Goal: Task Accomplishment & Management: Manage account settings

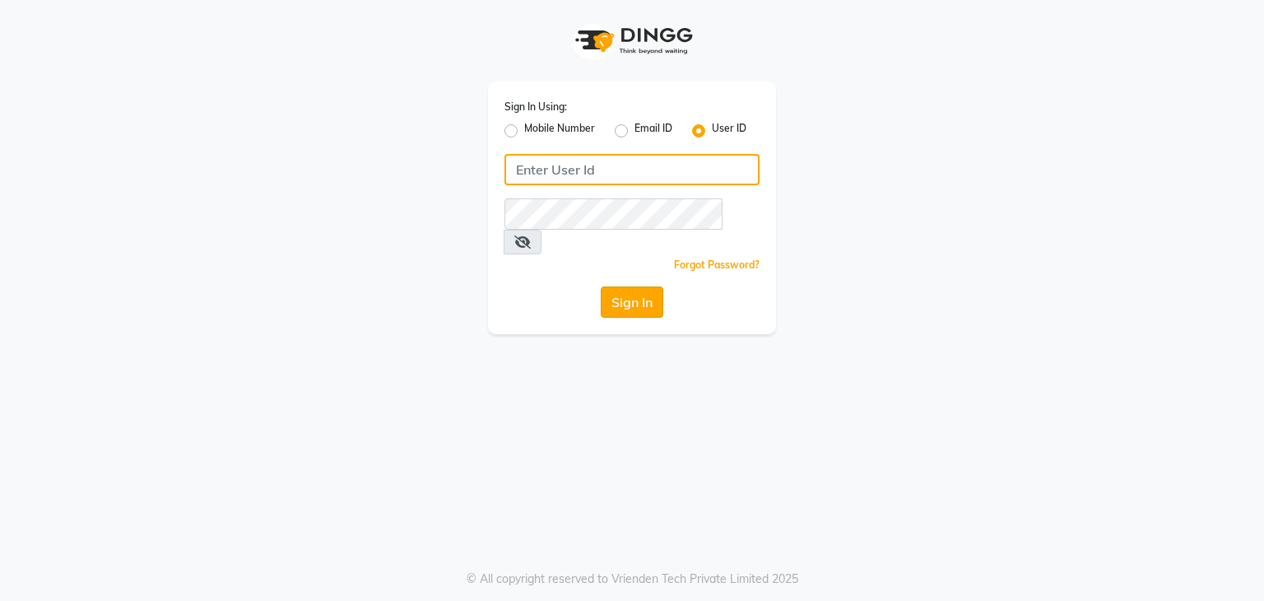
type input "sharukh123"
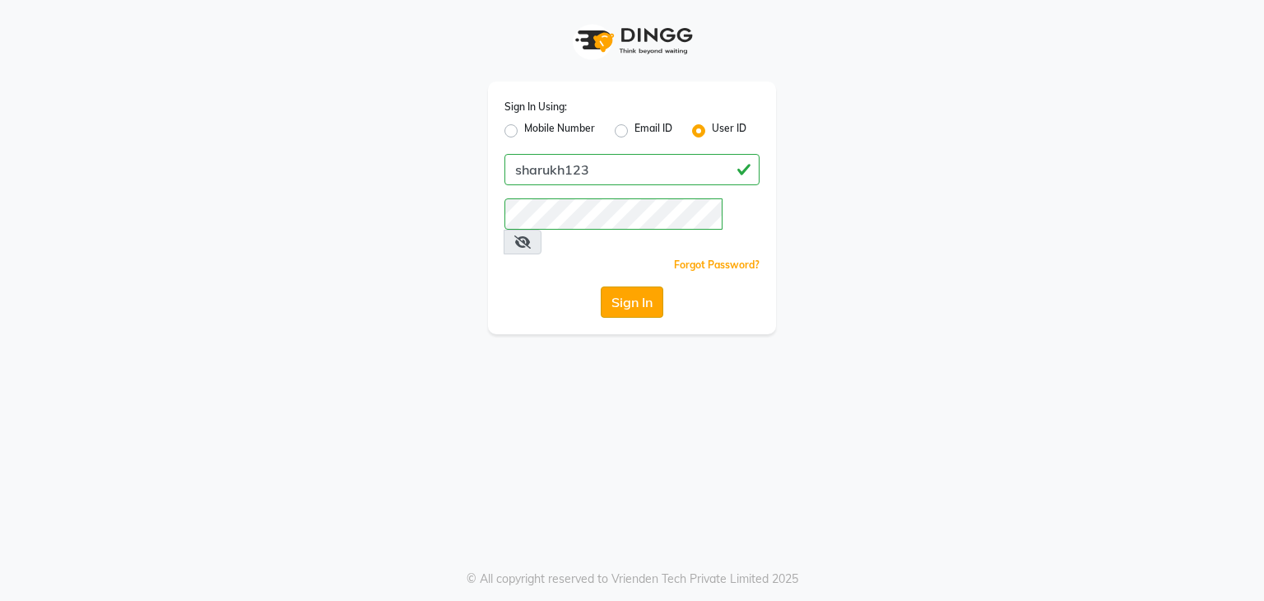
click at [630, 286] on button "Sign In" at bounding box center [632, 301] width 63 height 31
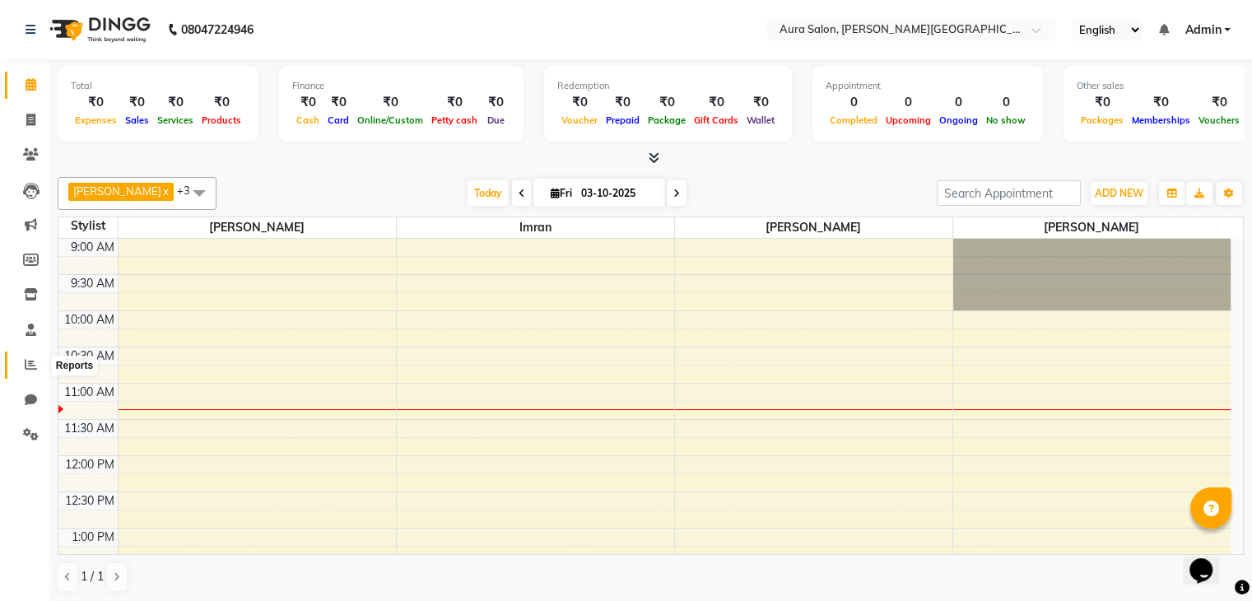
click at [31, 366] on icon at bounding box center [31, 364] width 12 height 12
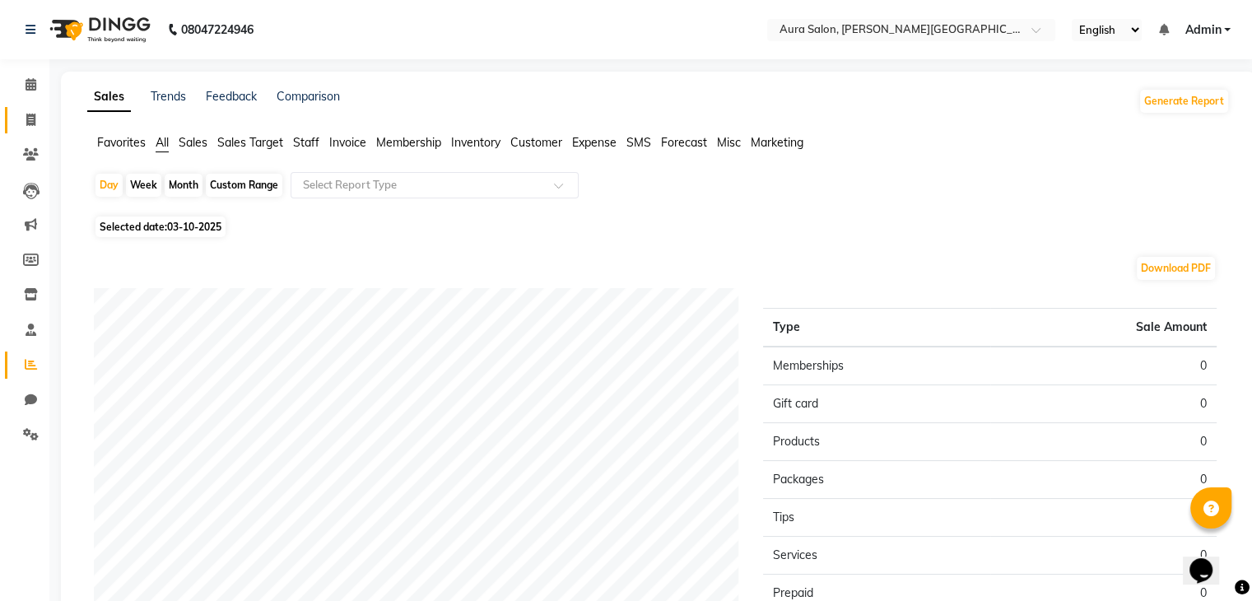
click at [26, 107] on link "Invoice" at bounding box center [25, 120] width 40 height 27
select select "service"
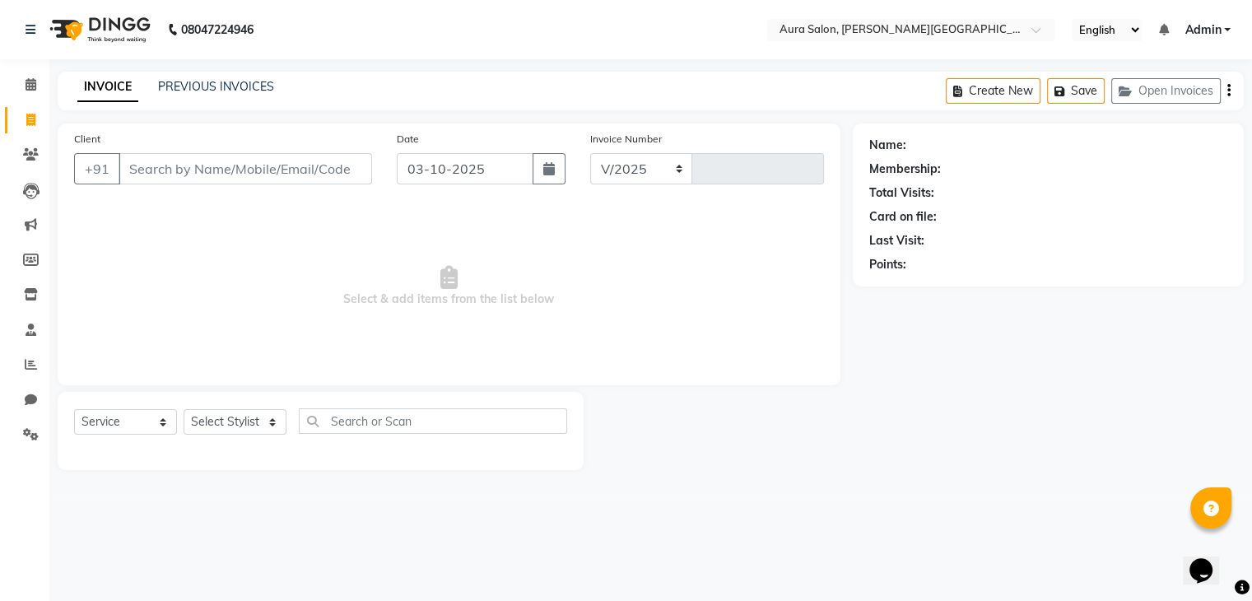
select select "7430"
type input "0350"
click at [184, 86] on link "PREVIOUS INVOICES" at bounding box center [216, 86] width 116 height 15
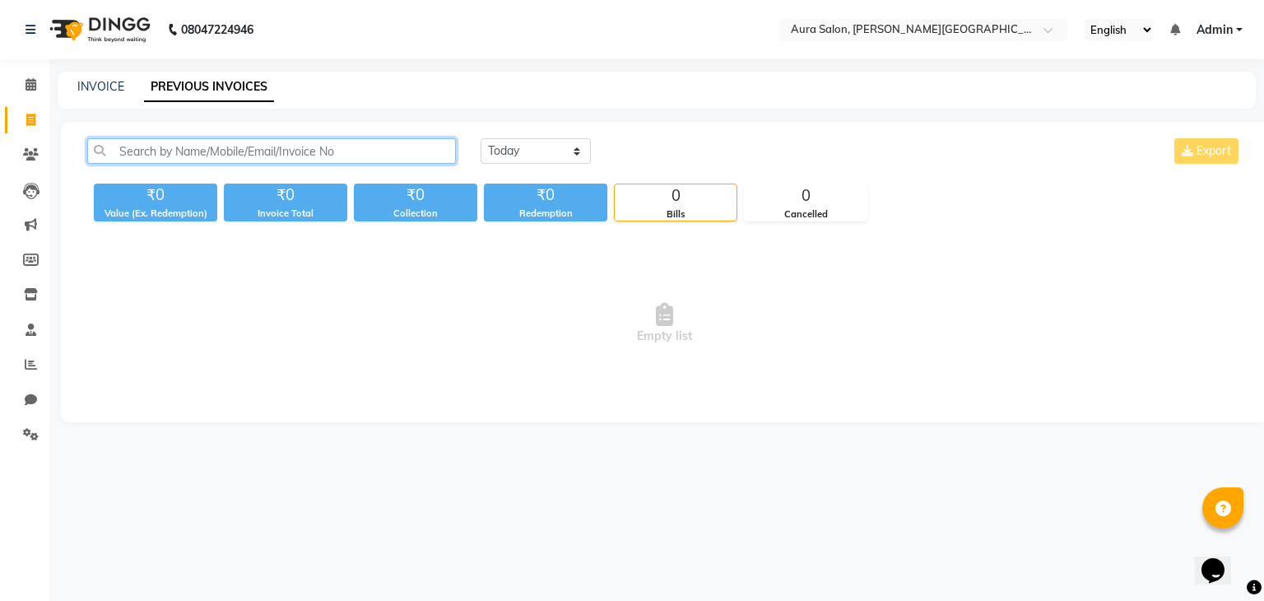
click at [188, 144] on input "text" at bounding box center [271, 151] width 369 height 26
paste input "95001 55357"
click at [164, 142] on input "95001 55357" at bounding box center [271, 151] width 369 height 26
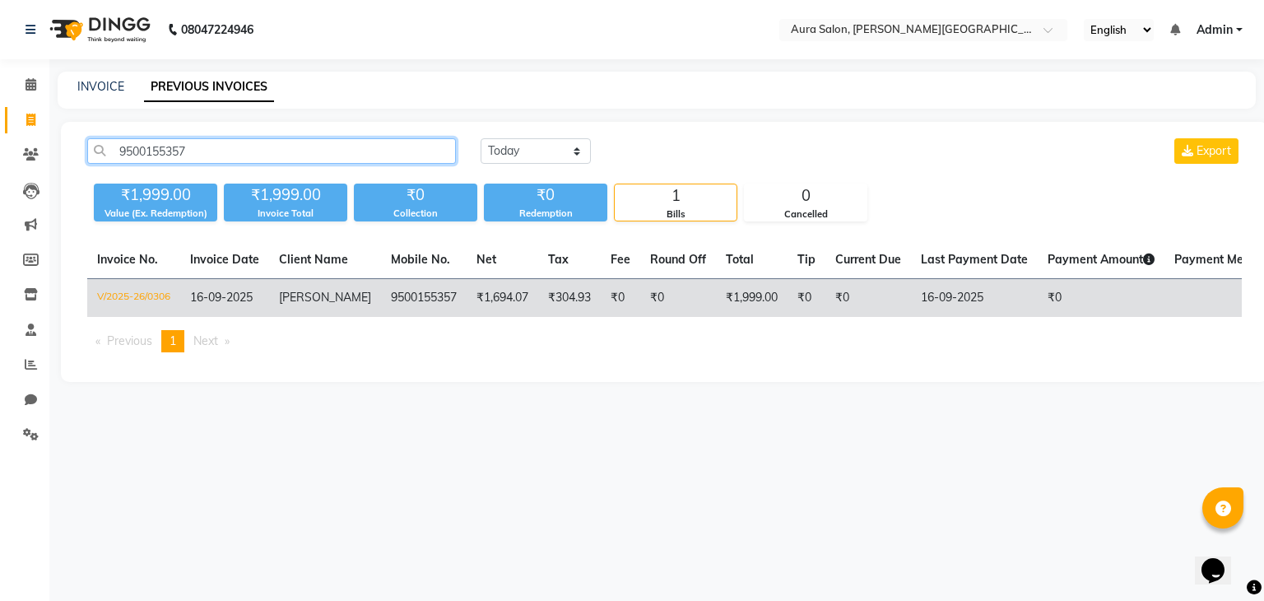
type input "9500155357"
click at [430, 305] on td "9500155357" at bounding box center [424, 298] width 86 height 39
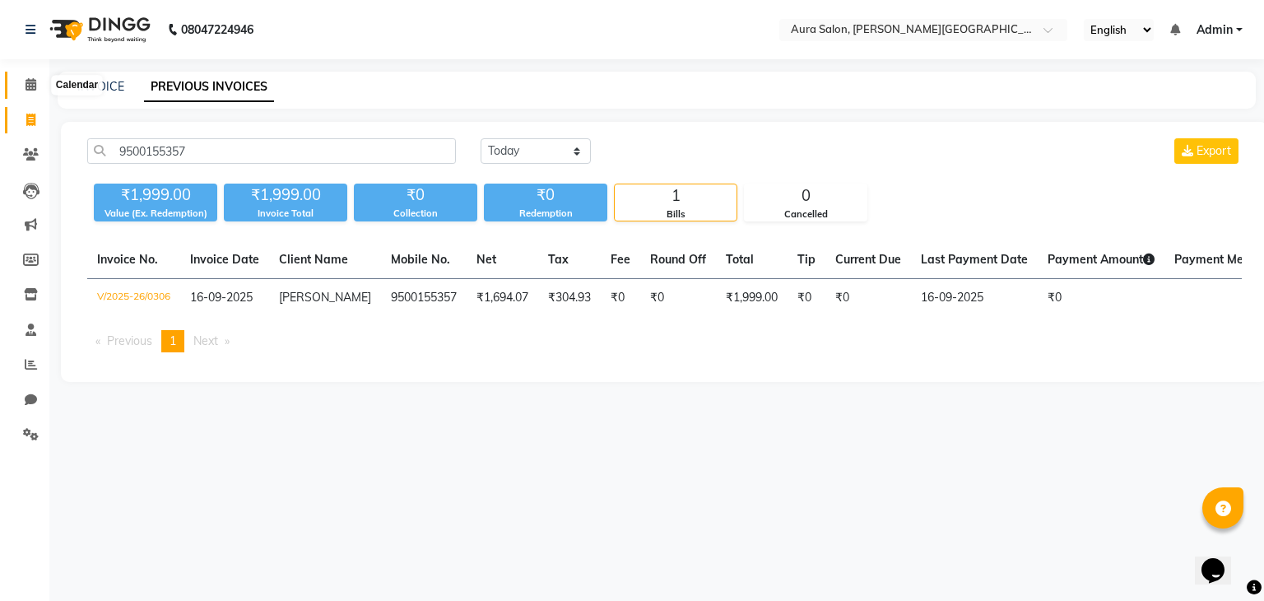
click at [17, 82] on span at bounding box center [30, 85] width 29 height 19
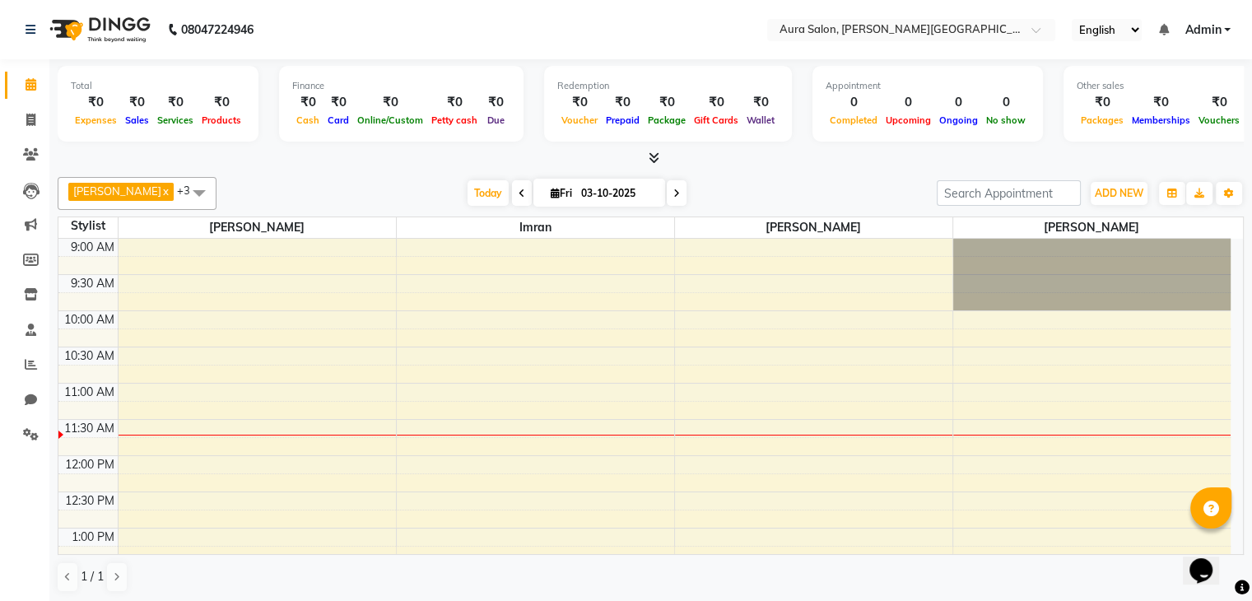
click at [547, 179] on span "[DATE]" at bounding box center [599, 193] width 132 height 28
click at [667, 200] on span at bounding box center [677, 193] width 20 height 26
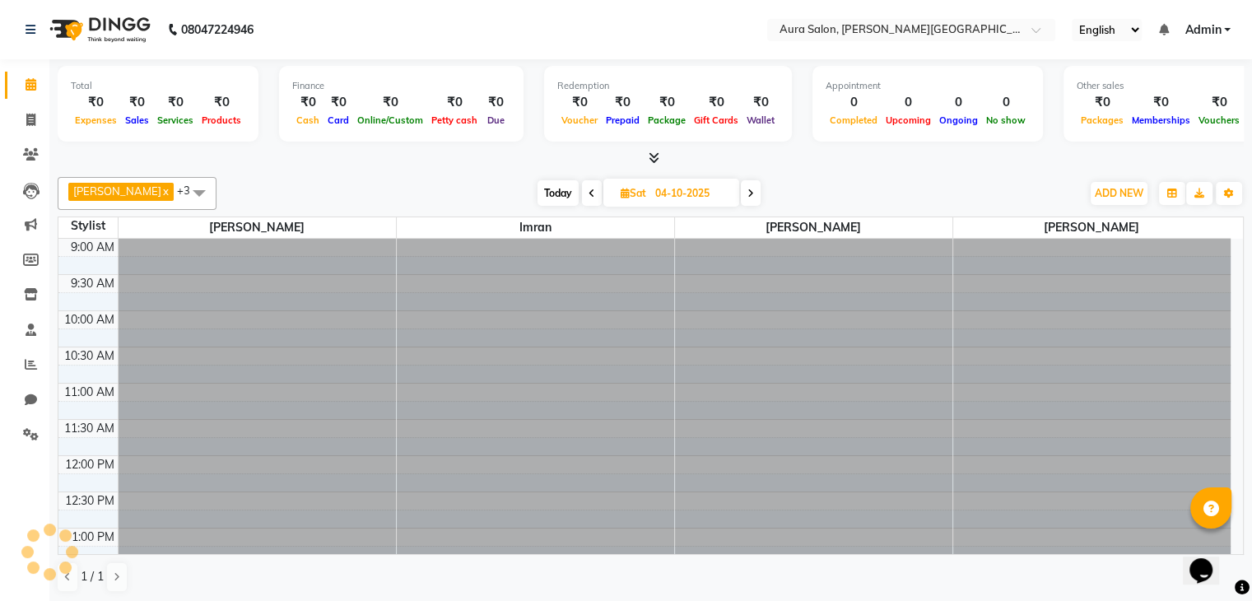
scroll to position [144, 0]
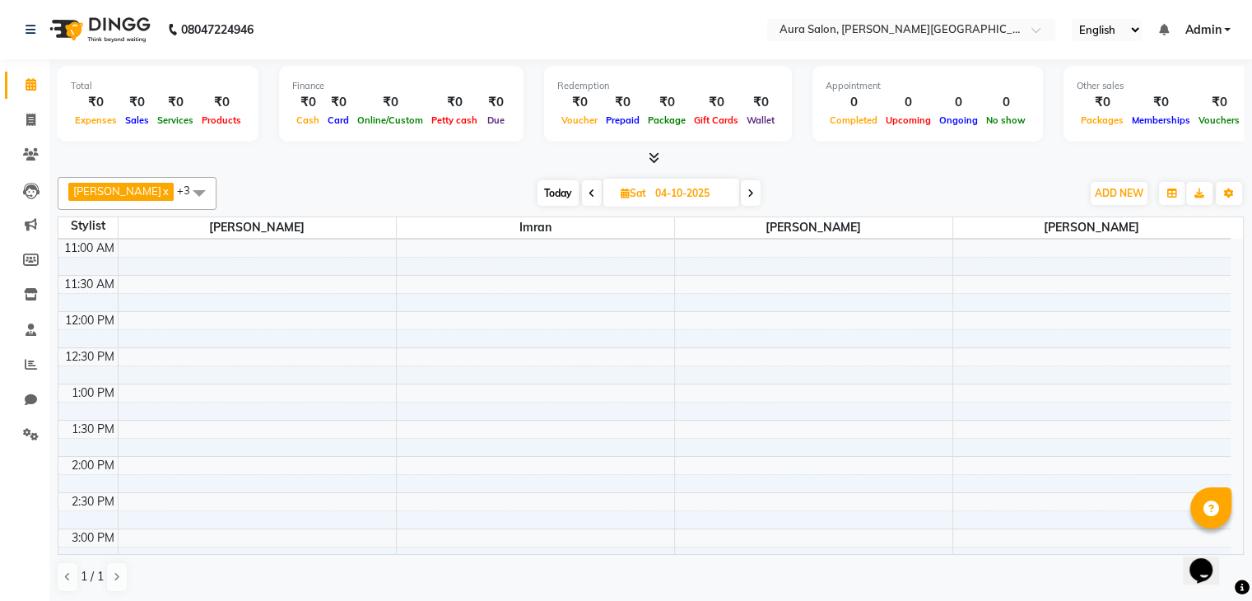
click at [721, 193] on div "[DATE] [DATE]" at bounding box center [649, 193] width 226 height 25
click at [741, 192] on span at bounding box center [751, 193] width 20 height 26
type input "05-10-2025"
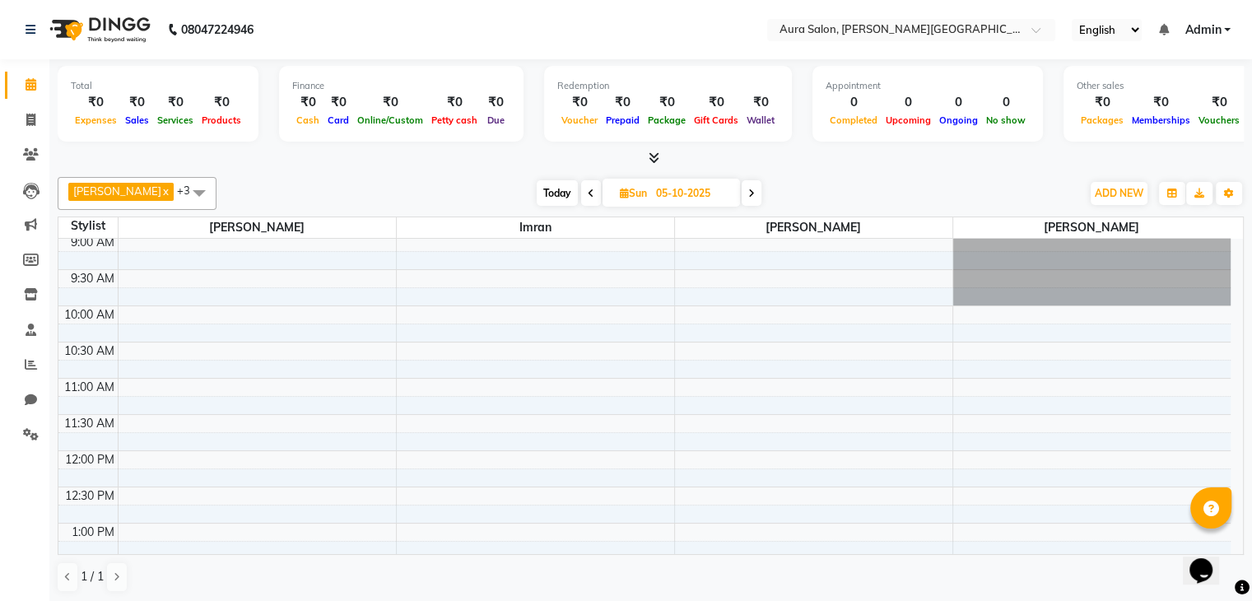
scroll to position [0, 0]
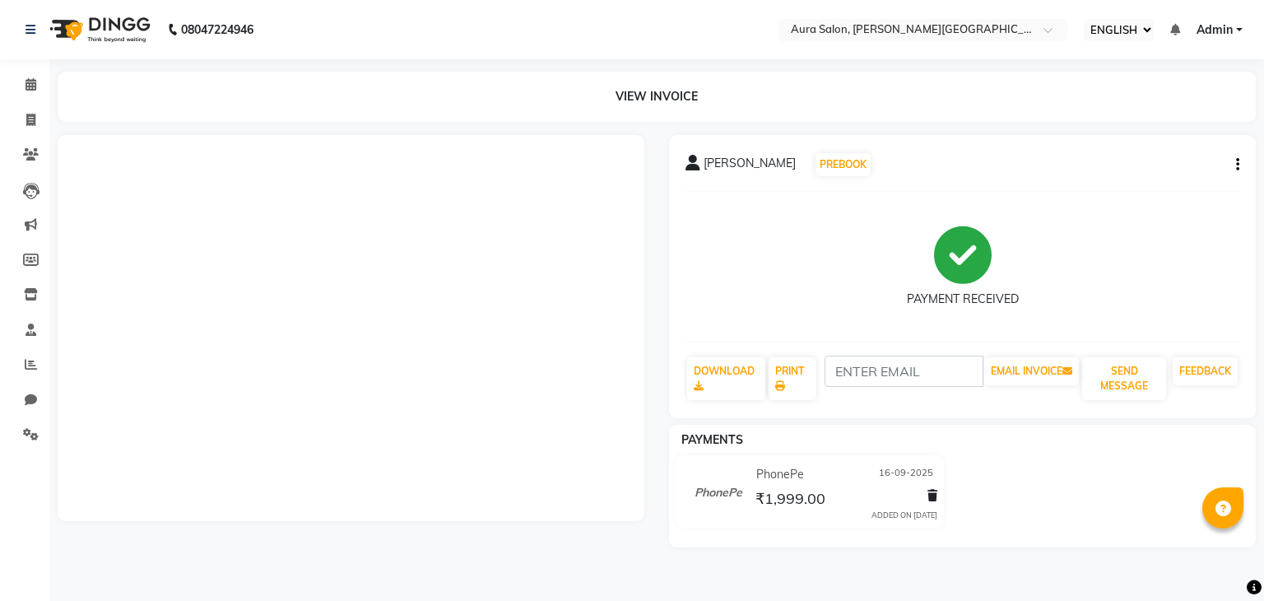
select select "ec"
